Goal: Task Accomplishment & Management: Complete application form

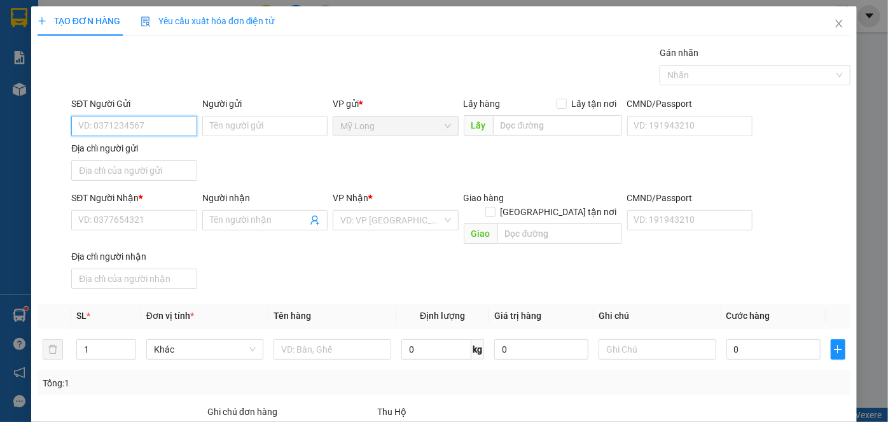
click at [171, 123] on input "SĐT Người Gửi" at bounding box center [133, 126] width 125 height 20
type input "0907598987"
click at [151, 150] on div "0907598987 - TÚ" at bounding box center [132, 151] width 109 height 14
type input "TÚ"
type input "0907598987"
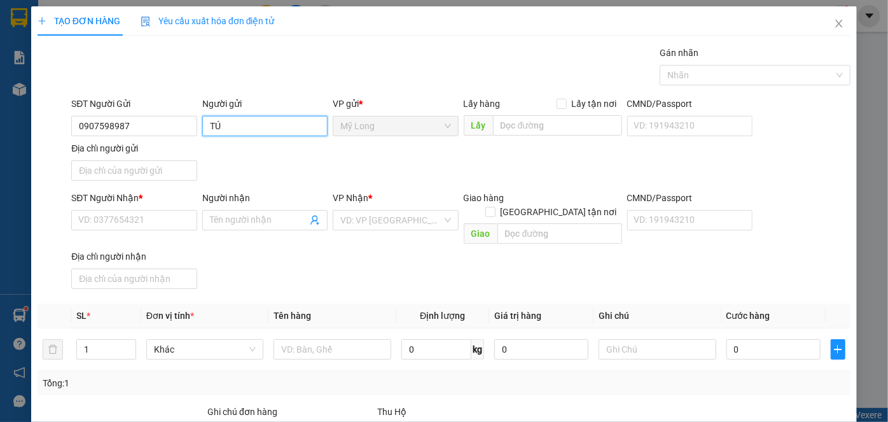
drag, startPoint x: 253, startPoint y: 129, endPoint x: 185, endPoint y: 137, distance: 68.7
click at [185, 137] on div "SĐT Người Gửi 0907598987 Người gửi TÚ TÚ VP gửi * [PERSON_NAME] Lấy hàng Lấy tậ…" at bounding box center [461, 141] width 784 height 89
type input "[PERSON_NAME]"
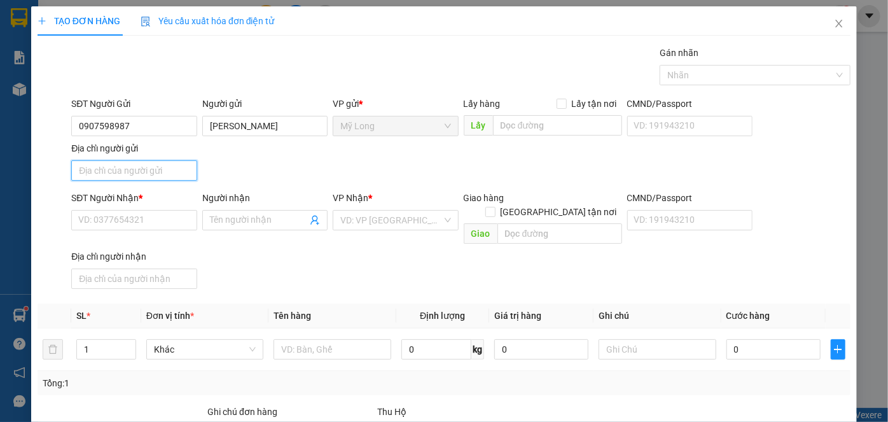
click at [160, 177] on input "Địa chỉ người gửi" at bounding box center [133, 170] width 125 height 20
type input "A"
type input "Â"
type input "ẤP BÌNH LINH [GEOGRAPHIC_DATA]"
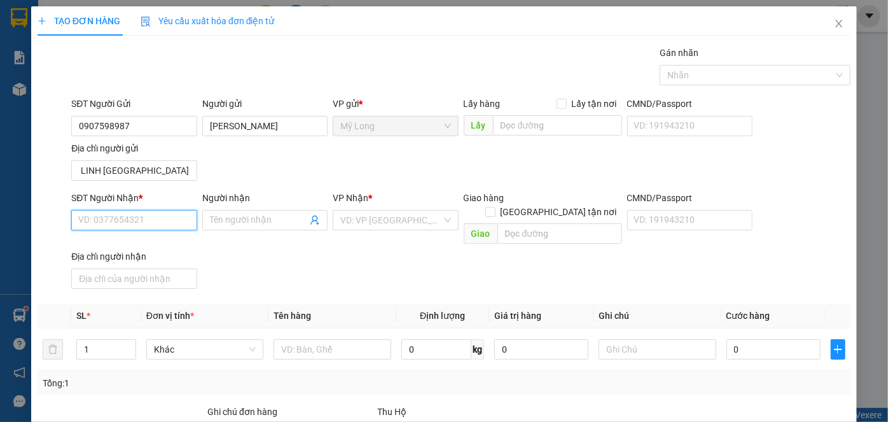
click at [185, 226] on input "SĐT Người Nhận *" at bounding box center [133, 220] width 125 height 20
click at [160, 251] on div "0938860016 - THANH" at bounding box center [132, 244] width 109 height 14
type input "0938860016"
type input "THANH"
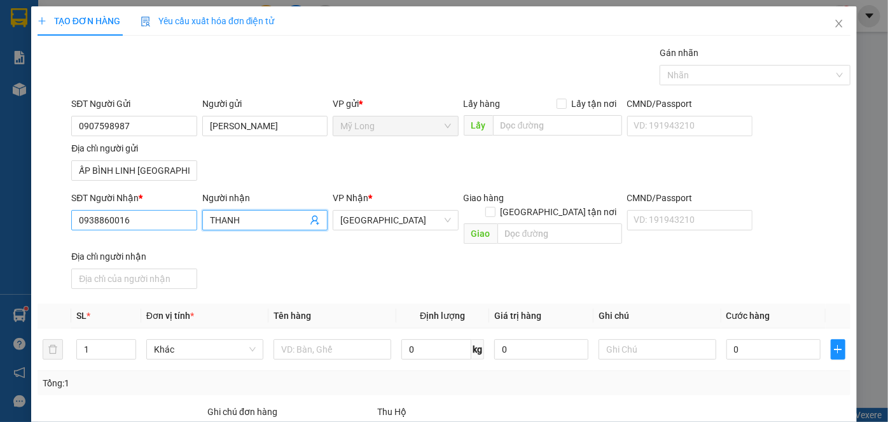
drag, startPoint x: 248, startPoint y: 218, endPoint x: 190, endPoint y: 221, distance: 58.6
click at [190, 221] on div "SĐT Người Nhận * 0938860016 Người nhận THANH THANH VP Nhận * [GEOGRAPHIC_DATA] …" at bounding box center [461, 242] width 784 height 103
click at [235, 217] on input "Người nhận" at bounding box center [258, 220] width 97 height 14
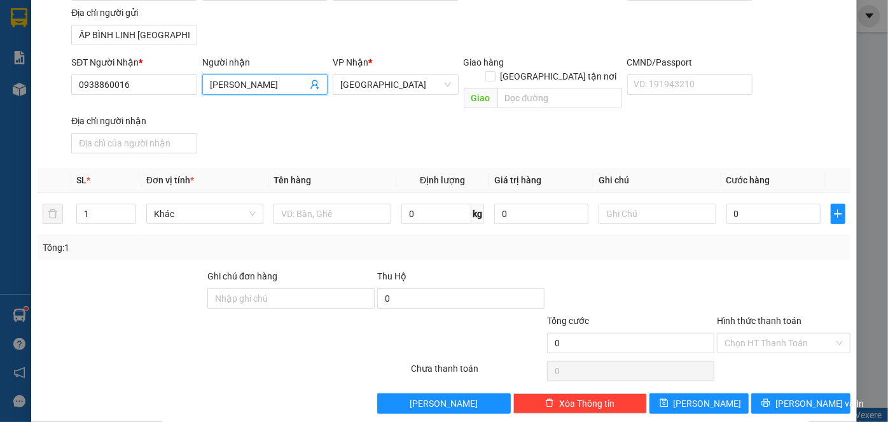
scroll to position [78, 0]
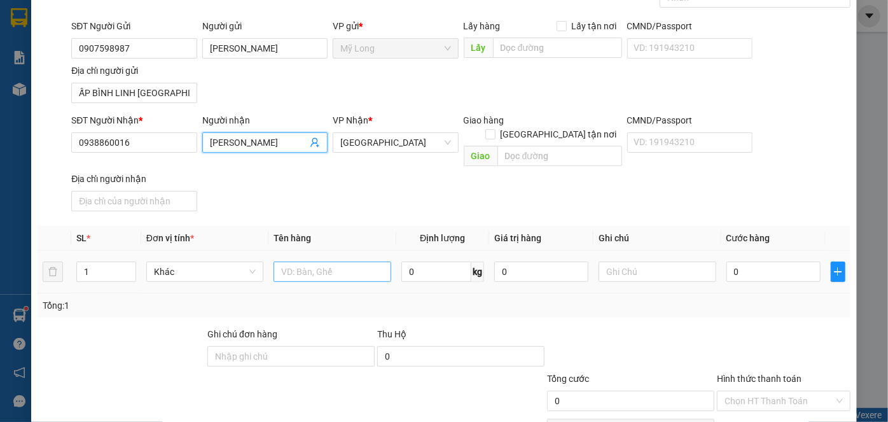
type input "[PERSON_NAME]"
click at [314, 261] on input "text" at bounding box center [333, 271] width 118 height 20
type input "BAO + THÙNG"
click at [99, 262] on input "1" at bounding box center [106, 271] width 58 height 19
type input "2"
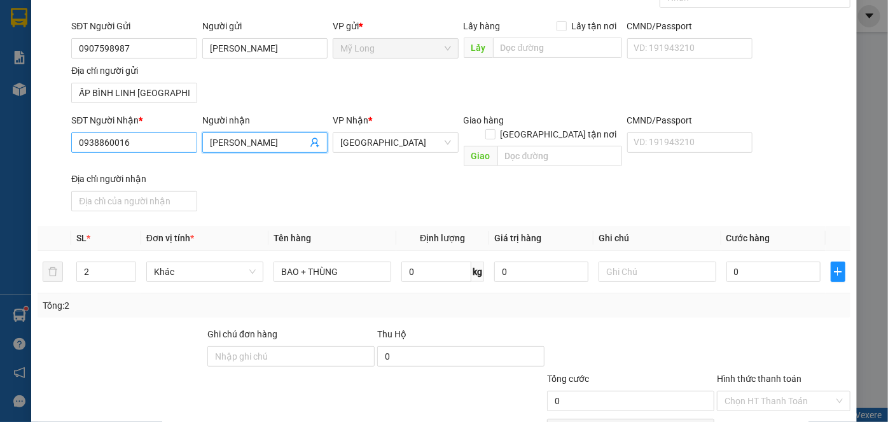
drag, startPoint x: 235, startPoint y: 141, endPoint x: 170, endPoint y: 142, distance: 65.5
click at [173, 146] on div "SĐT Người Nhận * 0938860016 Người nhận [PERSON_NAME] VP Nhận * [GEOGRAPHIC_DATA…" at bounding box center [461, 164] width 784 height 103
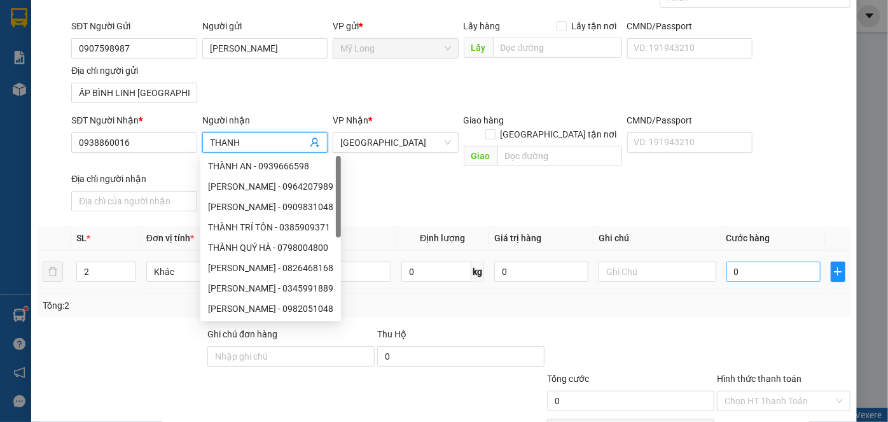
type input "THANH"
click at [762, 261] on input "0" at bounding box center [774, 271] width 94 height 20
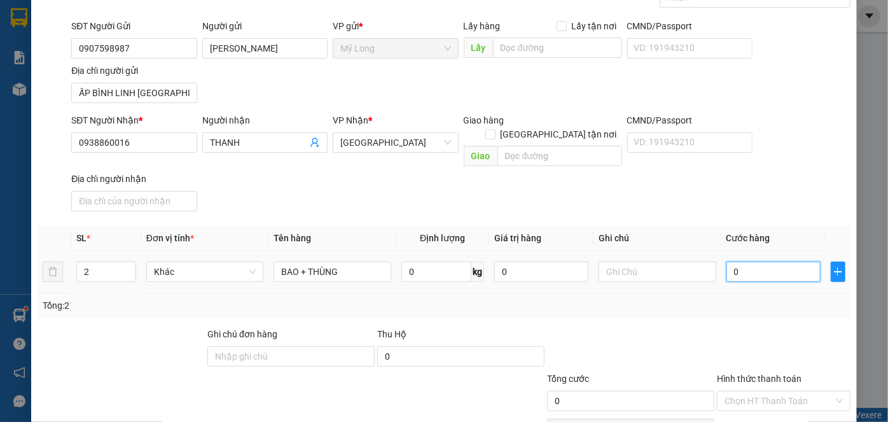
type input "8"
type input "80"
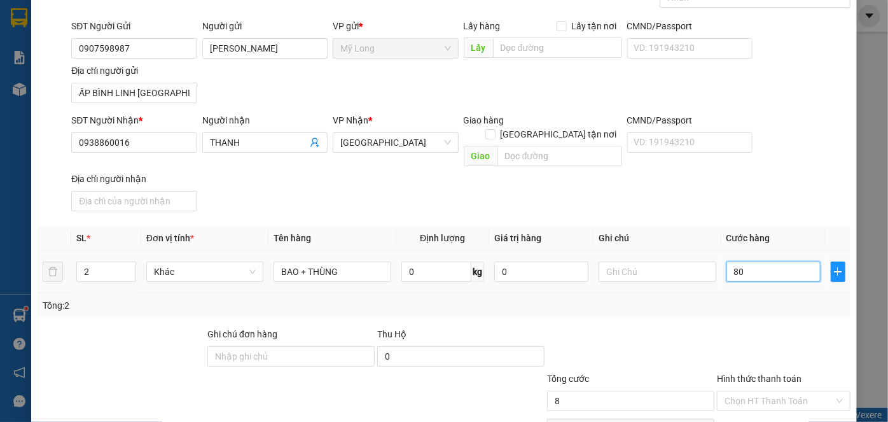
type input "80"
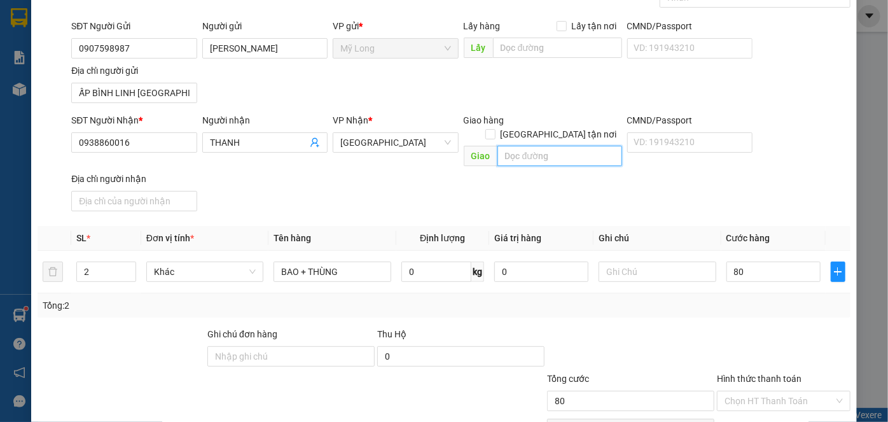
type input "80.000"
click at [522, 146] on input "text" at bounding box center [560, 156] width 125 height 20
type input "BXMT"
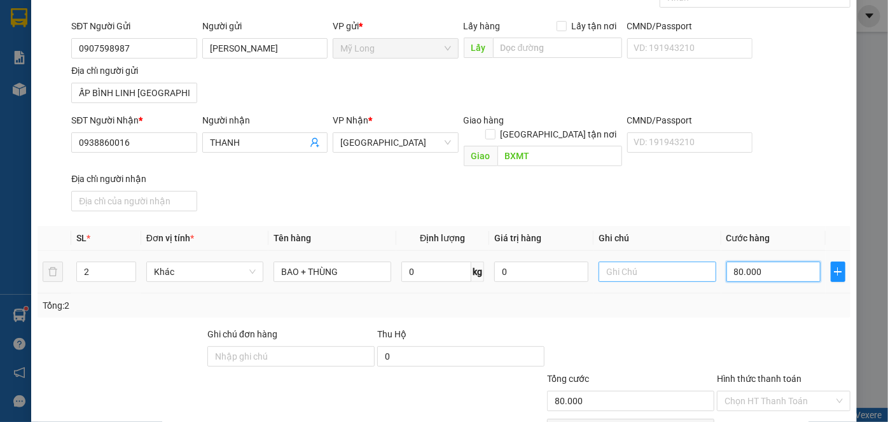
type input "0"
type input "01"
type input "1"
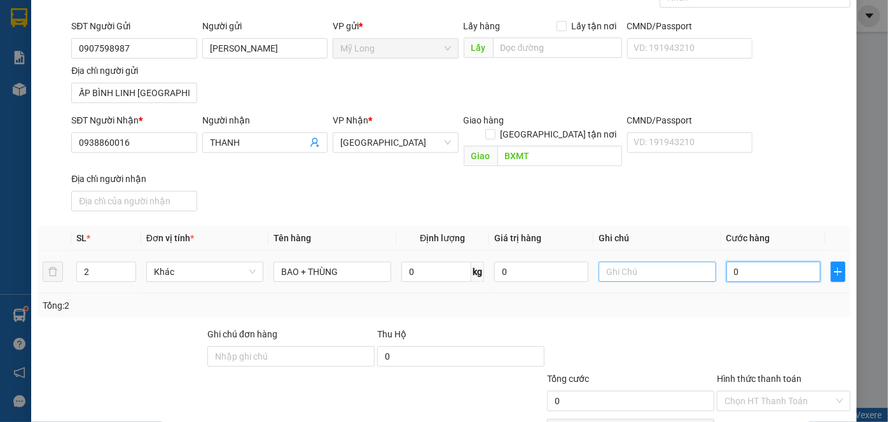
type input "1"
type input "010"
type input "10"
type input "0.100"
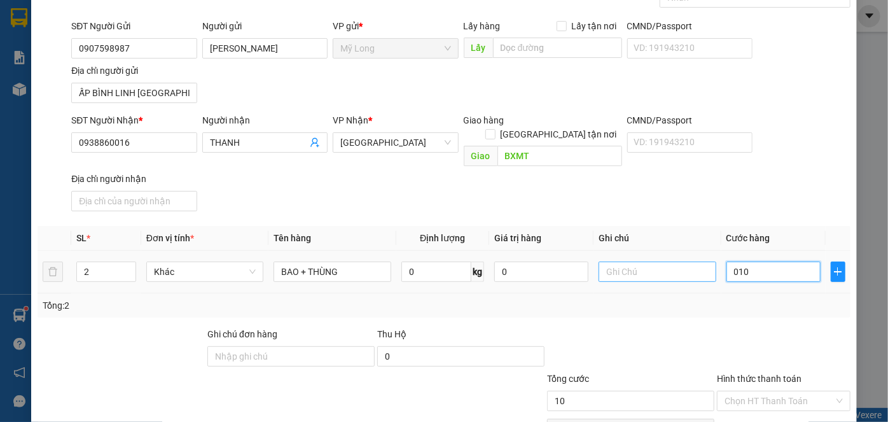
type input "100"
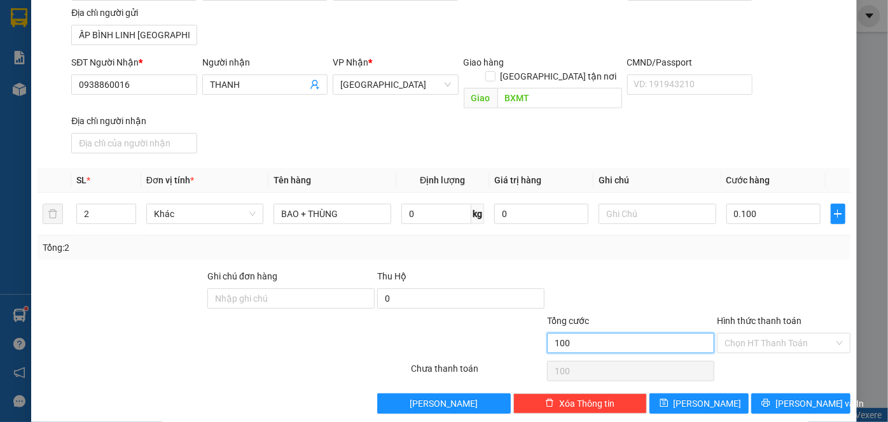
type input "100.000"
click at [667, 333] on input "100.000" at bounding box center [630, 343] width 167 height 20
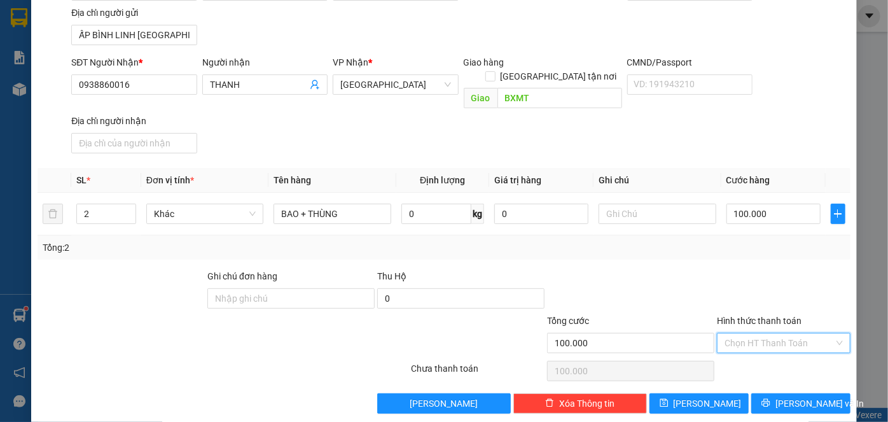
click at [734, 333] on input "Hình thức thanh toán" at bounding box center [779, 342] width 109 height 19
click at [738, 351] on div "Tại văn phòng" at bounding box center [776, 352] width 117 height 14
type input "0"
click at [779, 393] on button "[PERSON_NAME] và In" at bounding box center [800, 403] width 99 height 20
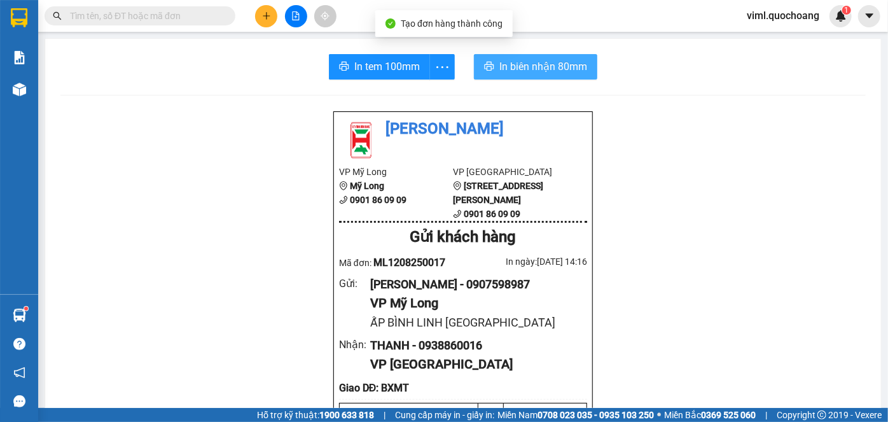
click at [534, 64] on span "In biên nhận 80mm" at bounding box center [543, 67] width 88 height 16
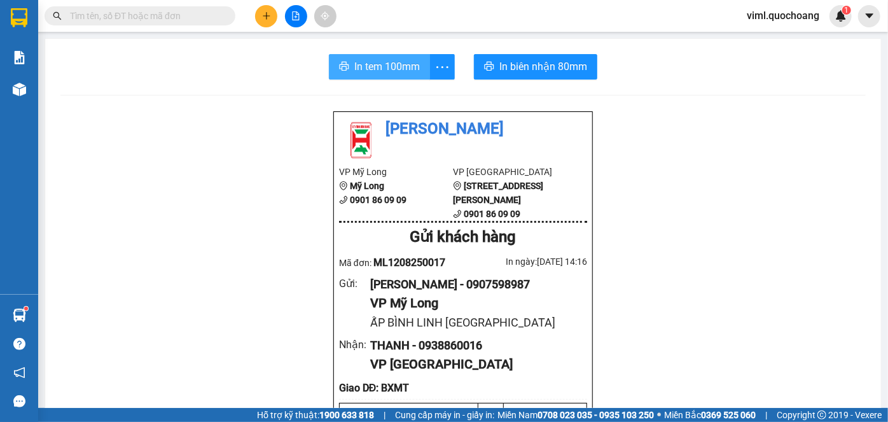
click at [394, 61] on span "In tem 100mm" at bounding box center [387, 67] width 66 height 16
click at [397, 64] on span "In tem 100mm" at bounding box center [387, 67] width 66 height 16
click at [401, 64] on span "In tem 100mm" at bounding box center [387, 67] width 66 height 16
